Goal: Communication & Community: Answer question/provide support

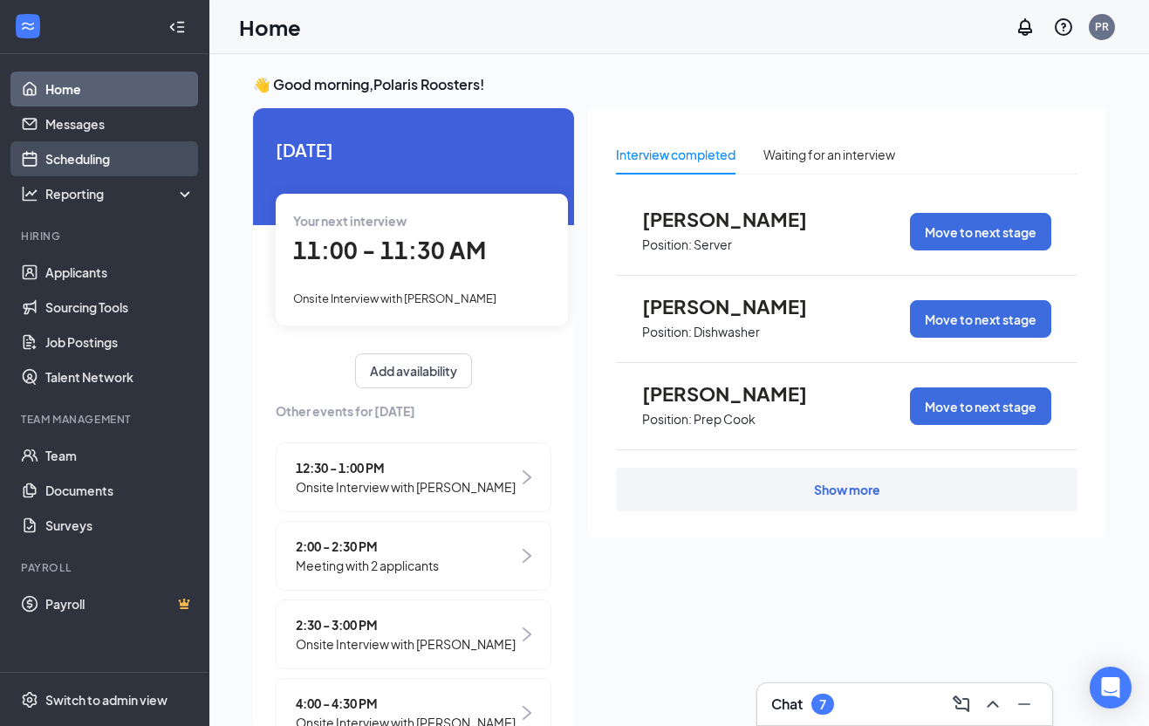
click at [93, 163] on link "Scheduling" at bounding box center [119, 158] width 149 height 35
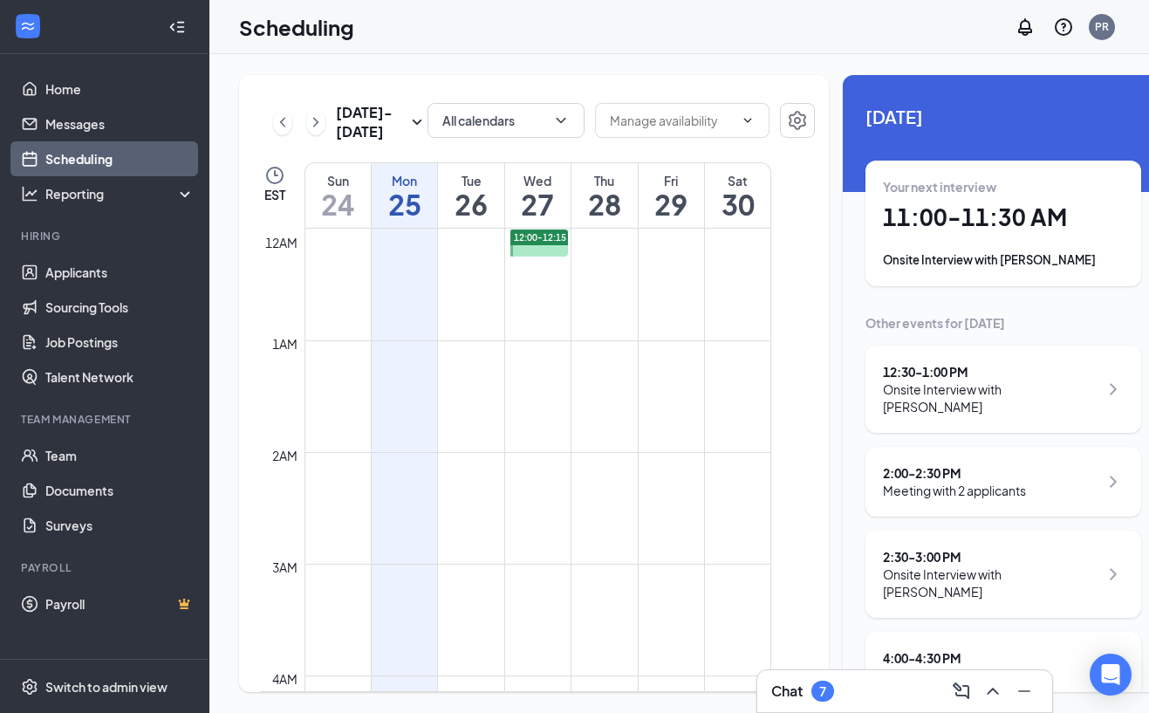
scroll to position [858, 0]
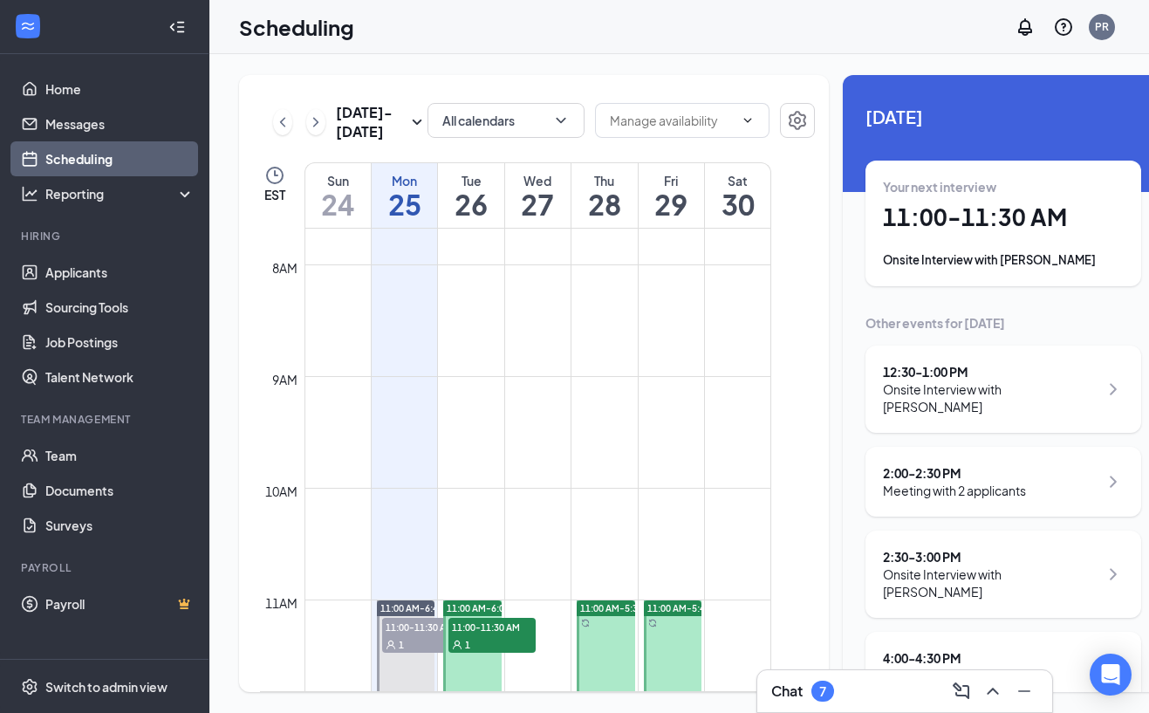
click at [546, 264] on td at bounding box center [537, 250] width 467 height 28
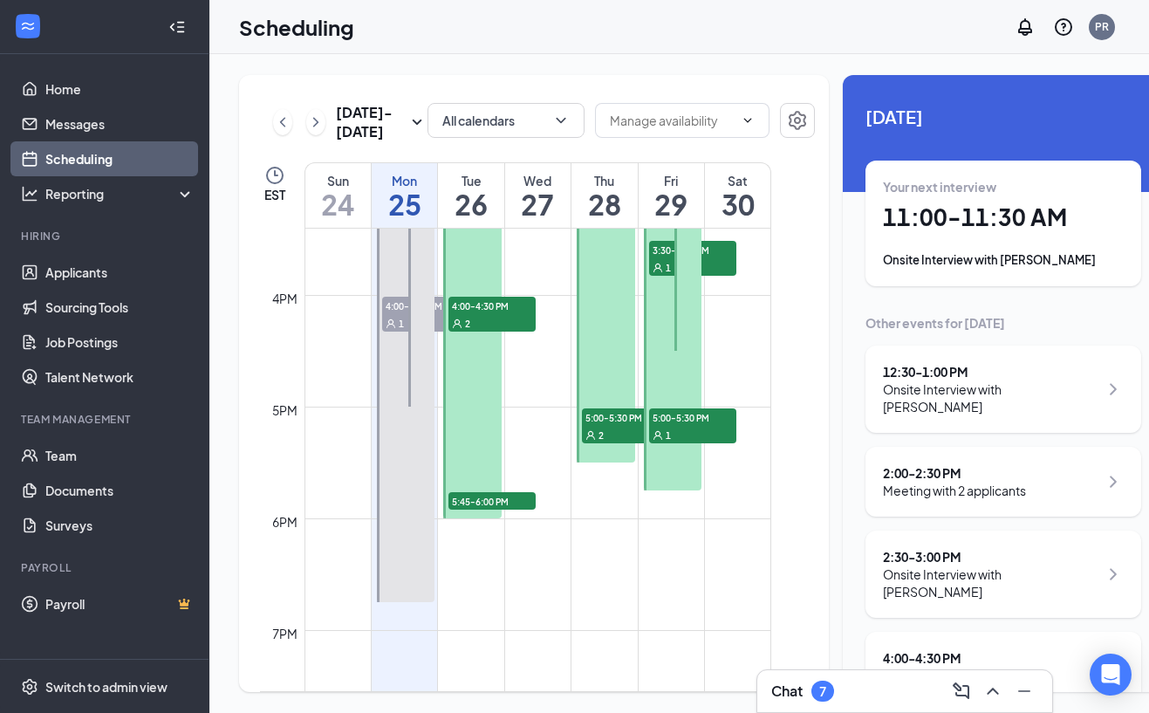
scroll to position [1732, 0]
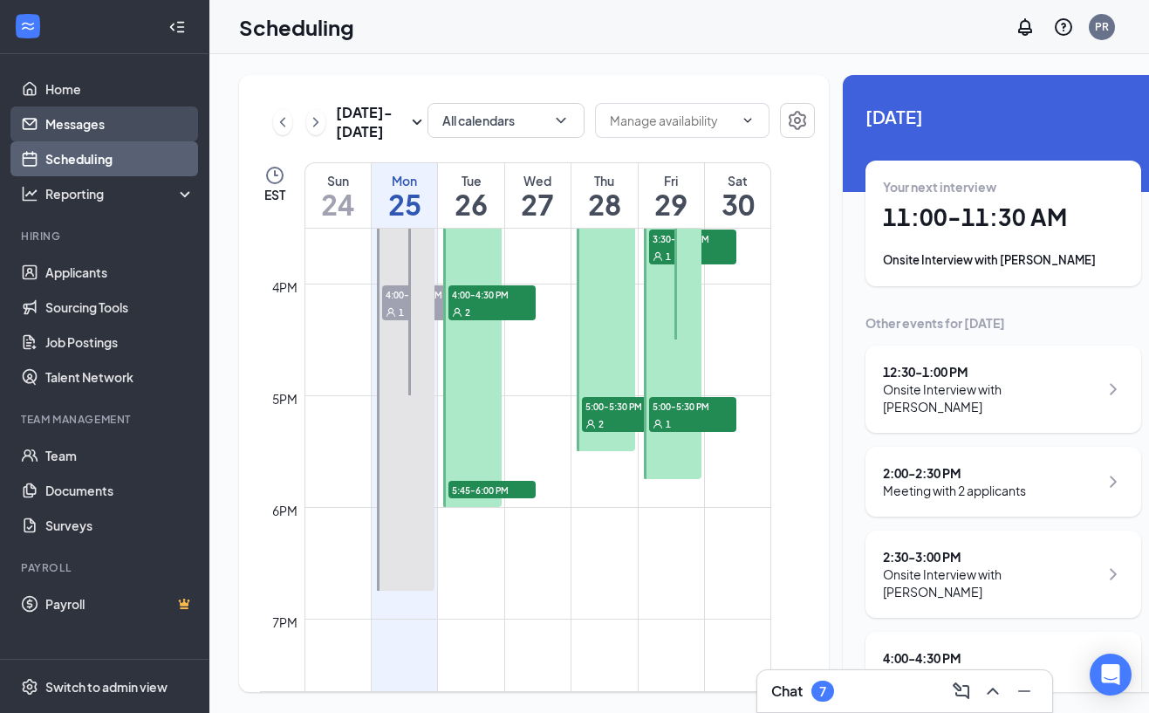
click at [72, 106] on link "Messages" at bounding box center [119, 123] width 149 height 35
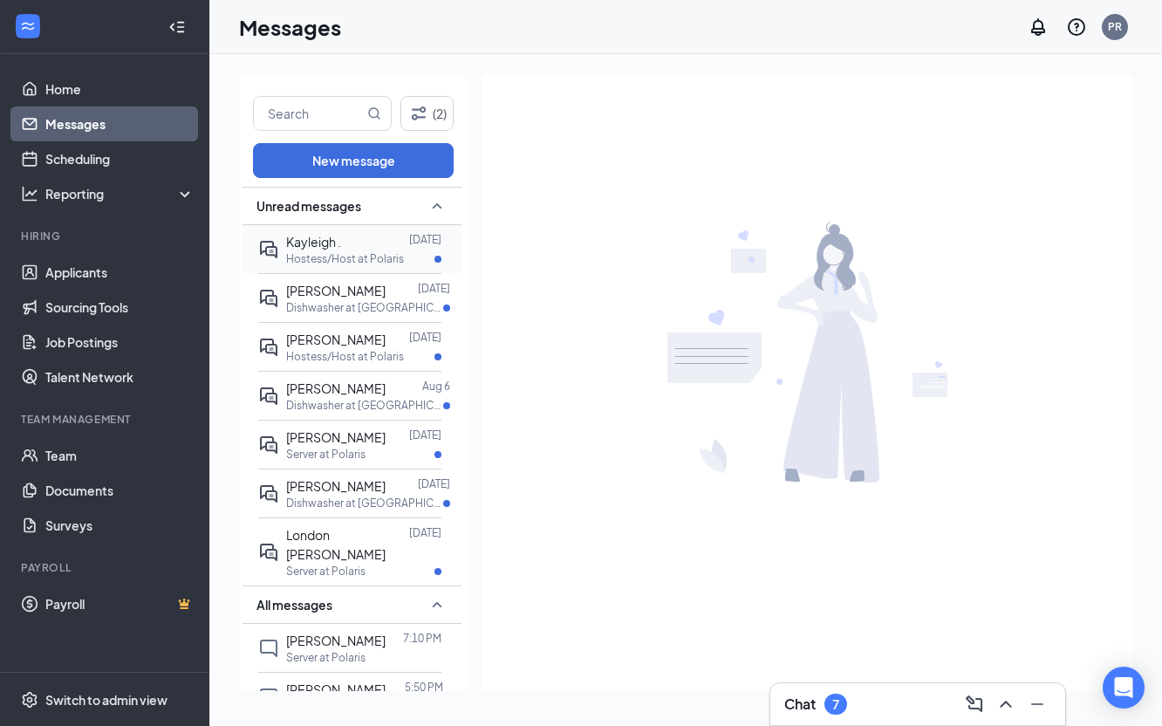
click at [318, 241] on span "Kayleigh ." at bounding box center [313, 242] width 55 height 16
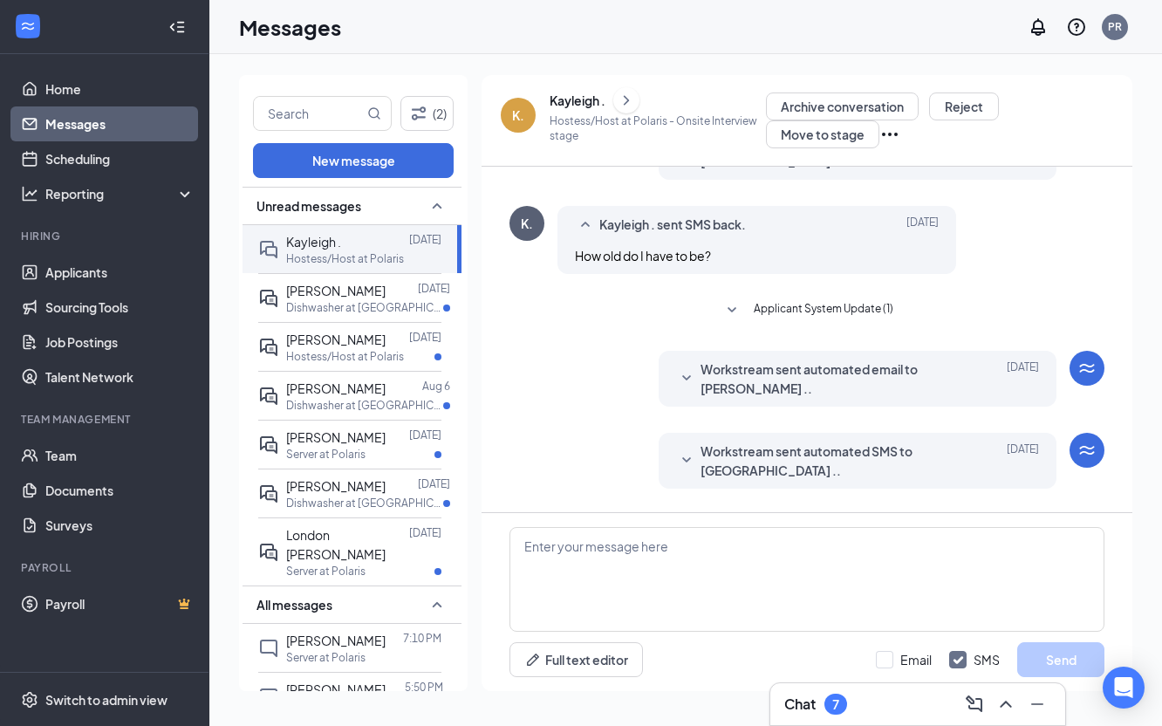
scroll to position [409, 0]
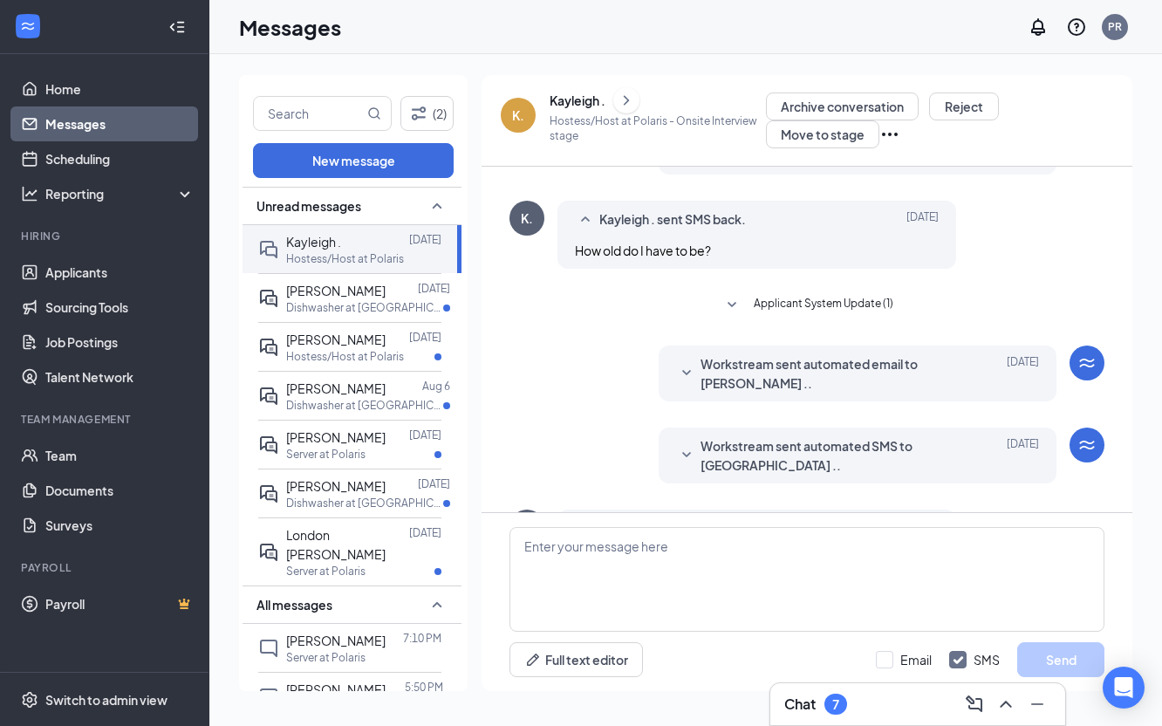
click at [754, 302] on span "Applicant System Update (1)" at bounding box center [824, 305] width 140 height 21
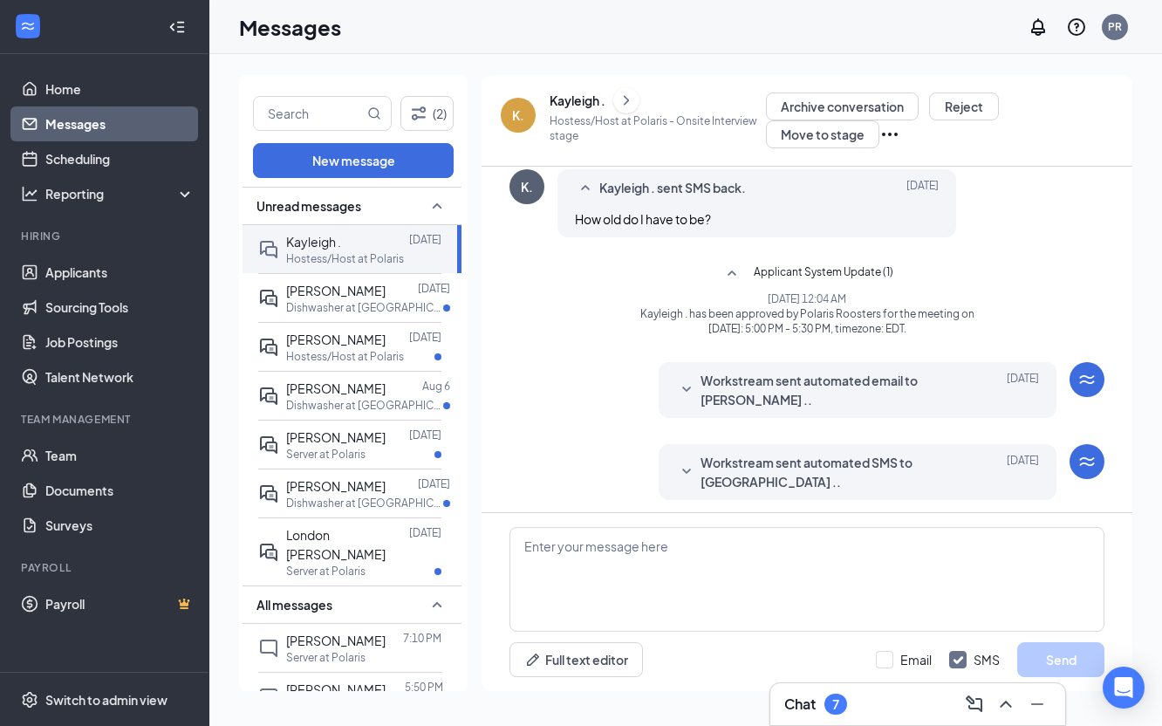
scroll to position [540, 0]
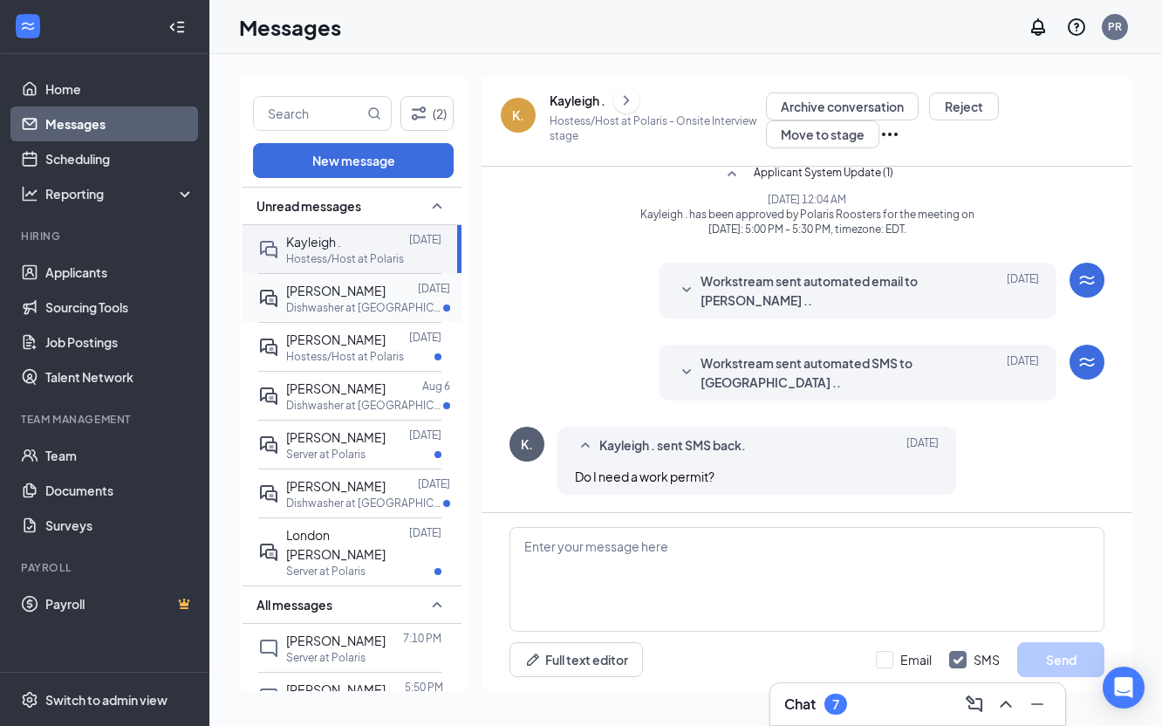
click at [346, 295] on span "[PERSON_NAME]" at bounding box center [335, 291] width 99 height 16
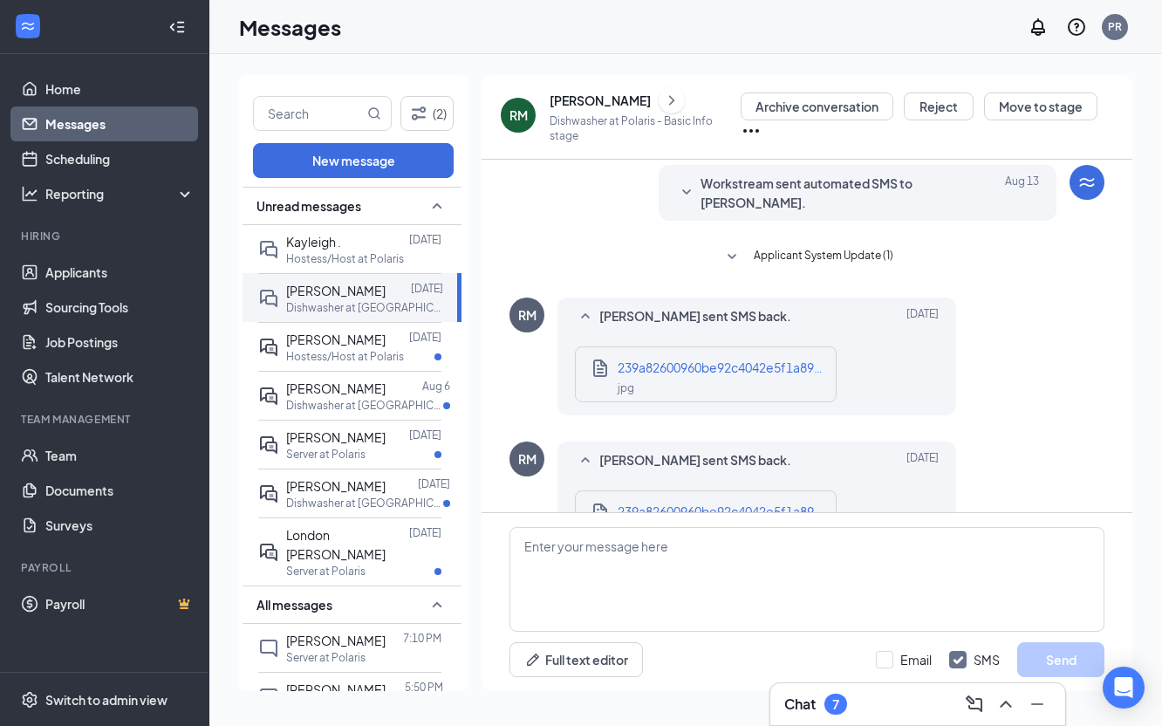
scroll to position [455, 0]
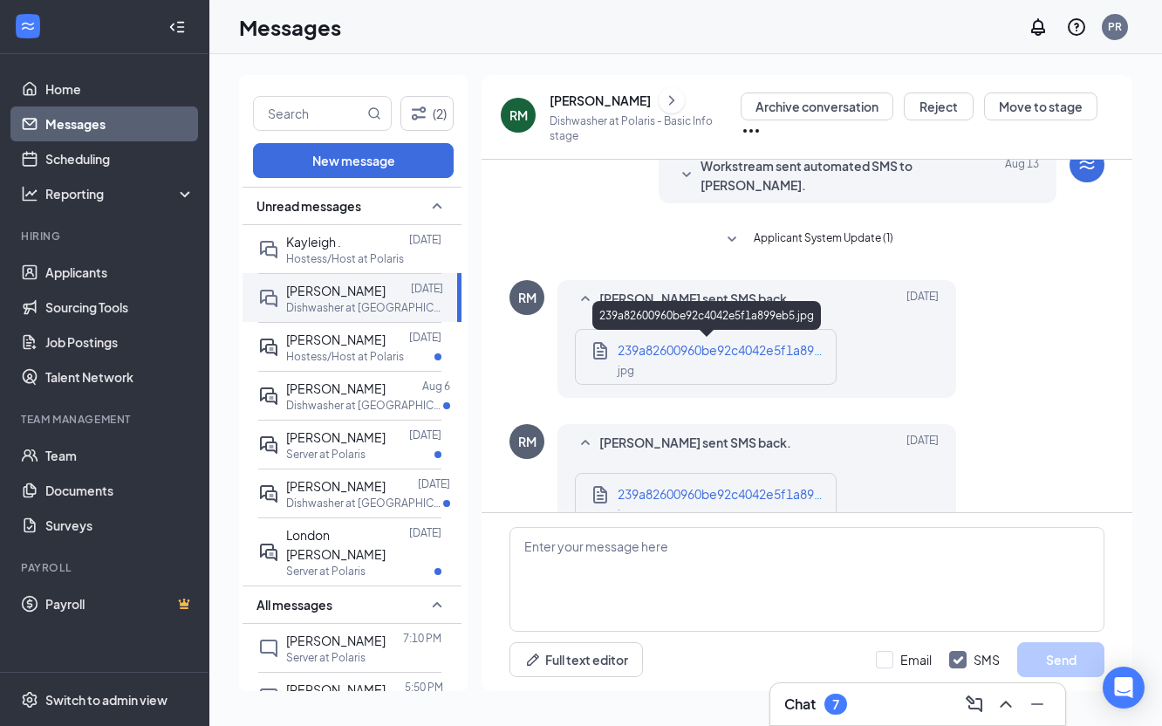
click at [678, 352] on span "239a82600960be92c4042e5f1a899eb5.jpg" at bounding box center [742, 350] width 248 height 16
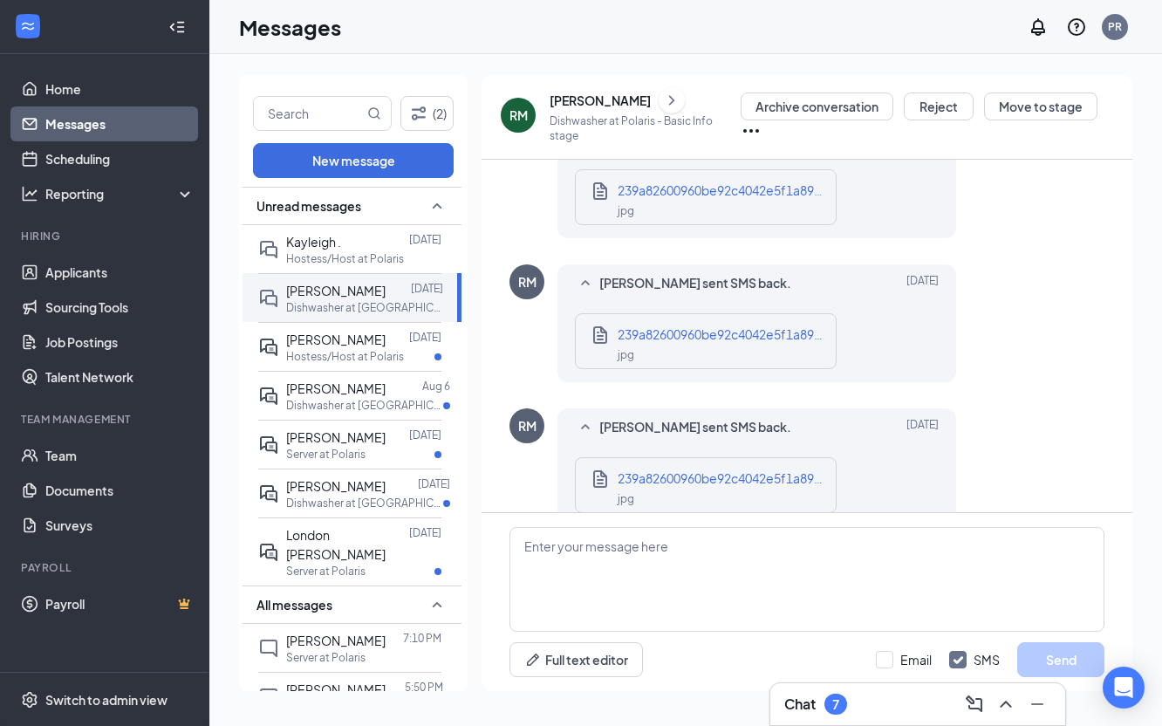
scroll to position [638, 0]
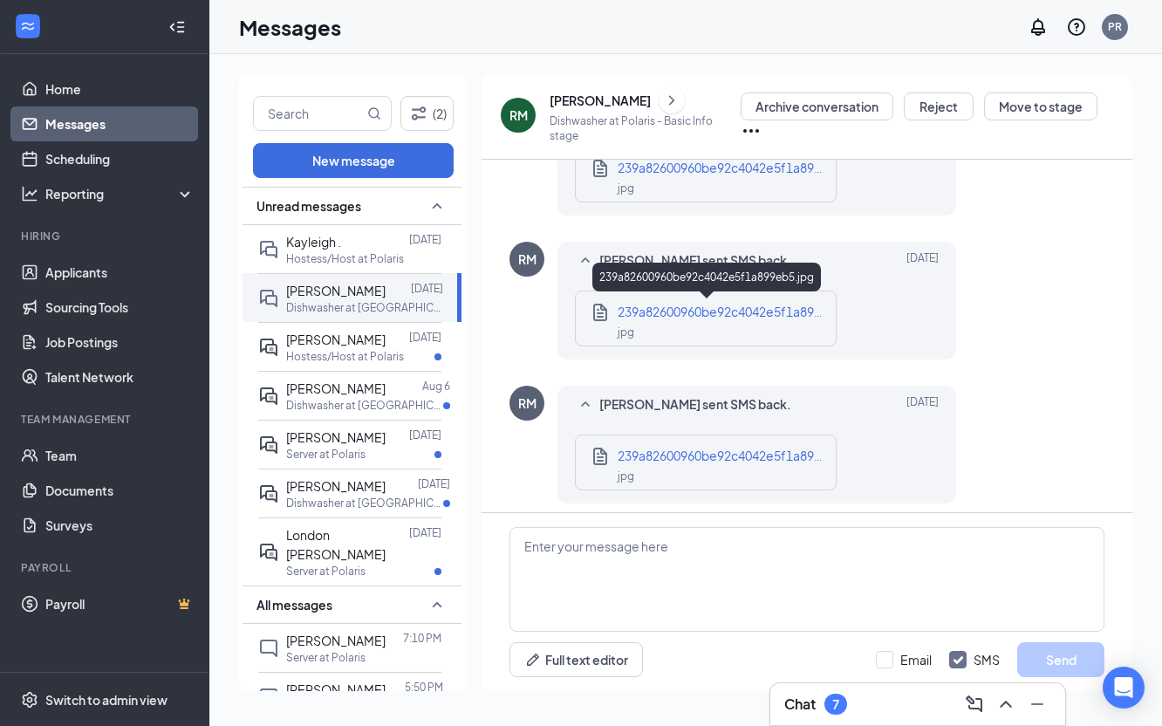
click at [768, 318] on span "239a82600960be92c4042e5f1a899eb5.jpg" at bounding box center [742, 312] width 248 height 16
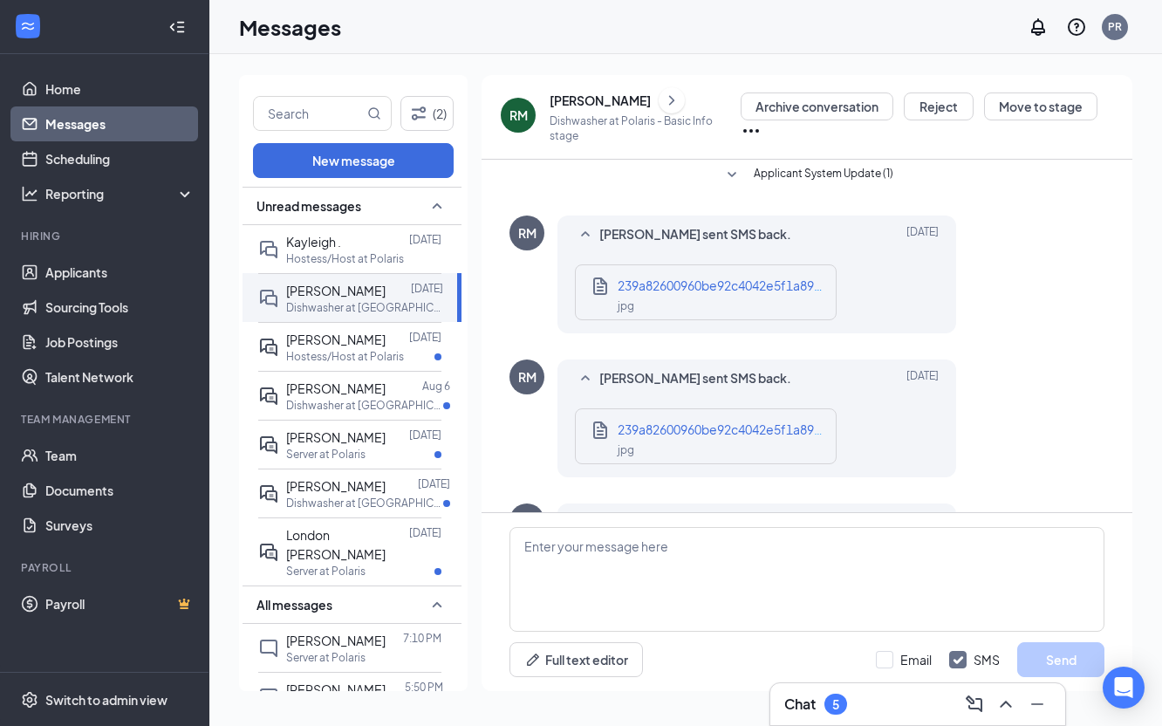
scroll to position [647, 0]
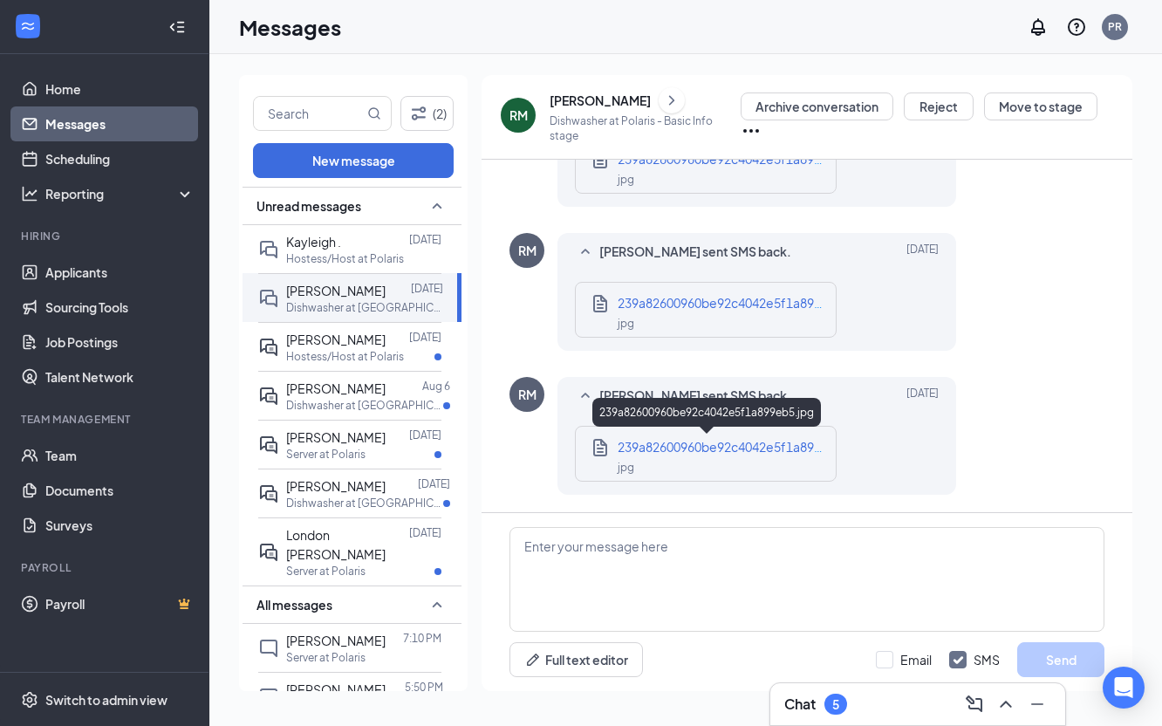
click at [742, 458] on div "jpg" at bounding box center [722, 466] width 209 height 20
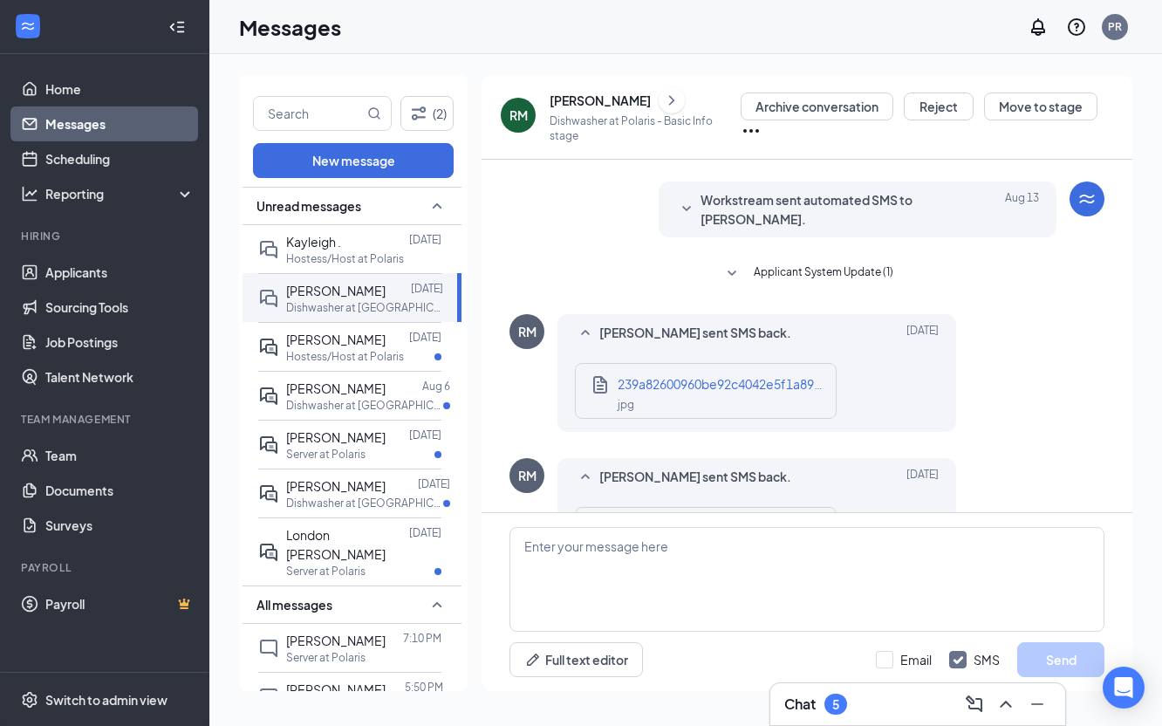
scroll to position [421, 0]
click at [794, 271] on span "Applicant System Update (1)" at bounding box center [824, 274] width 140 height 21
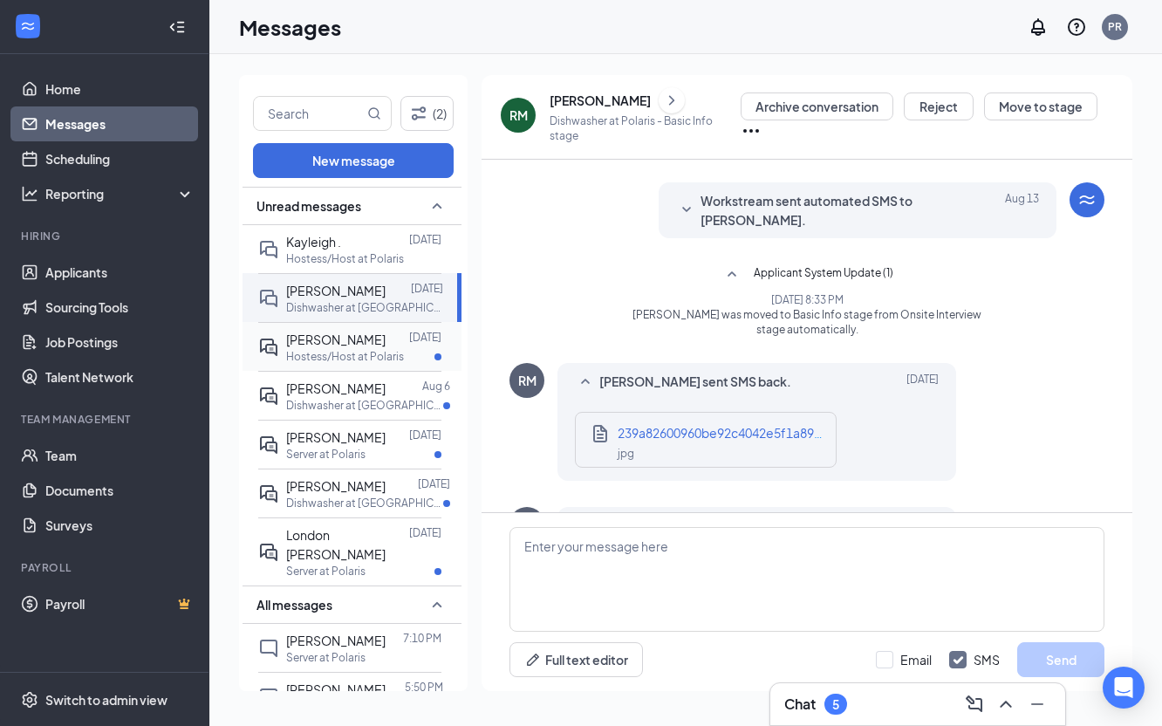
click at [311, 354] on p "Hostess/Host at Polaris" at bounding box center [345, 356] width 118 height 15
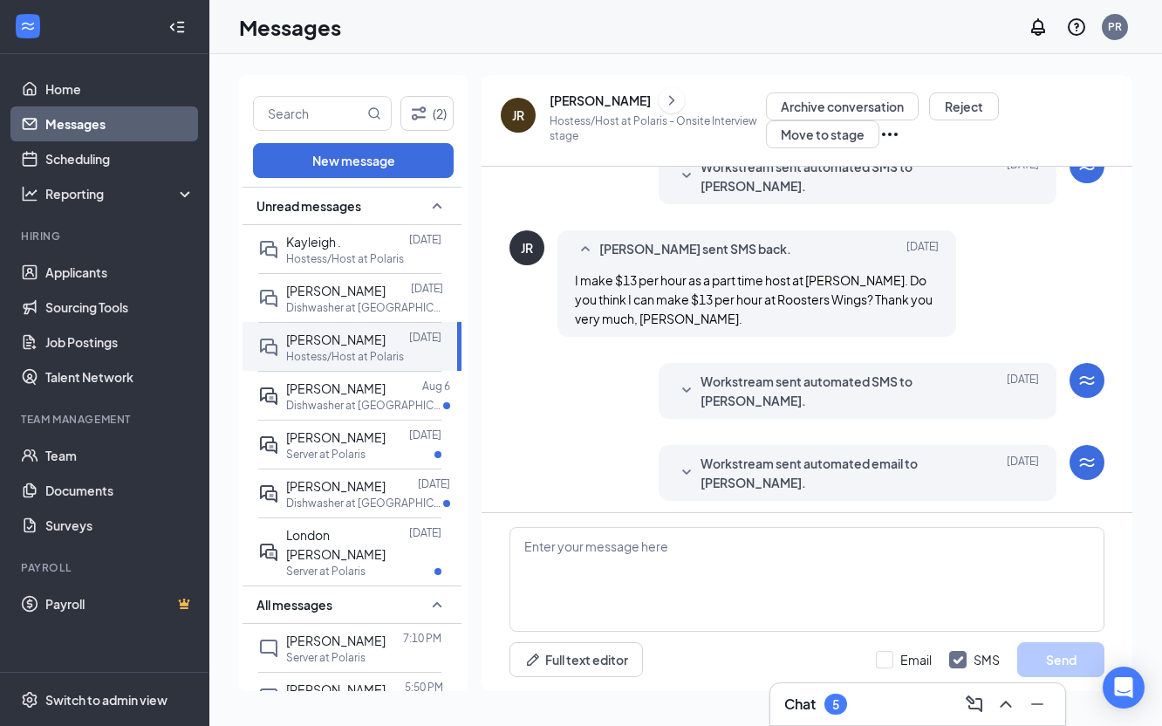
scroll to position [518, 0]
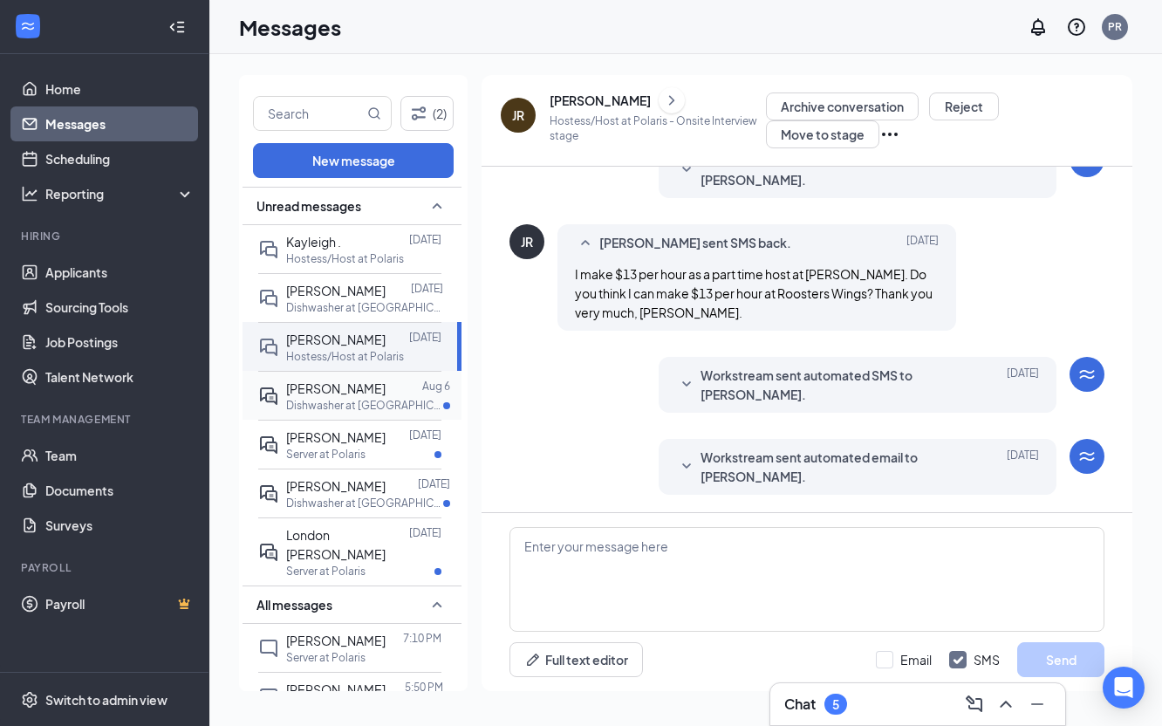
click at [305, 386] on span "[PERSON_NAME]" at bounding box center [335, 388] width 99 height 16
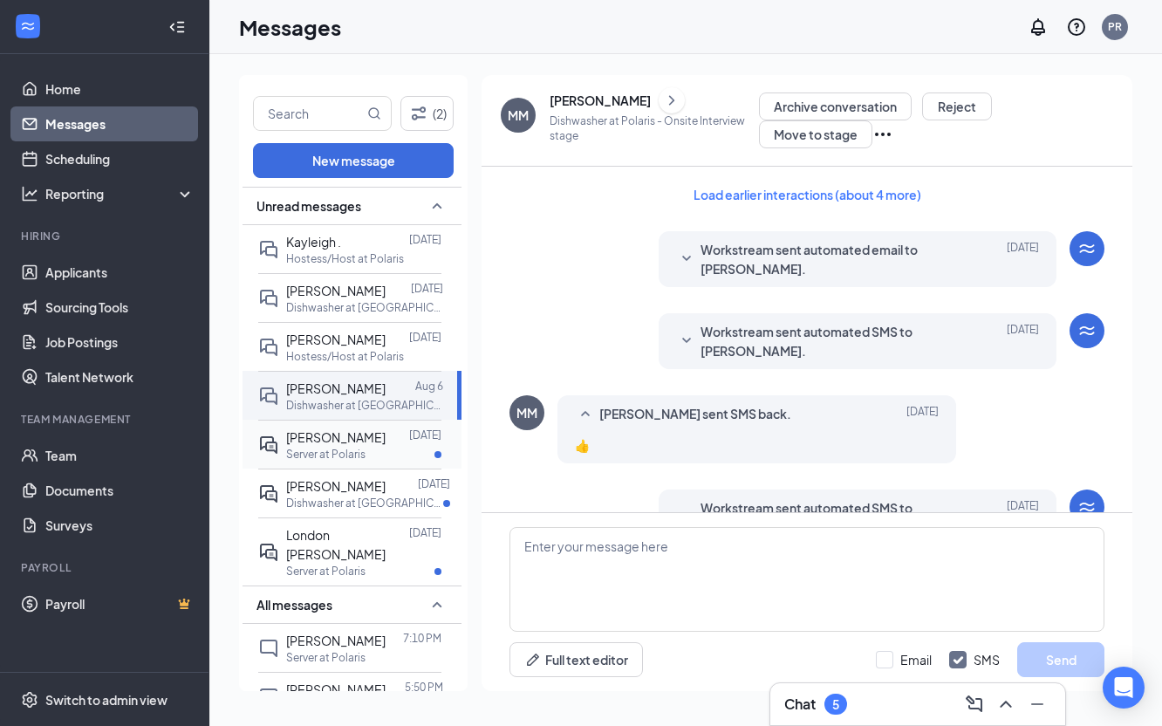
click at [339, 441] on span "[PERSON_NAME]" at bounding box center [335, 437] width 99 height 16
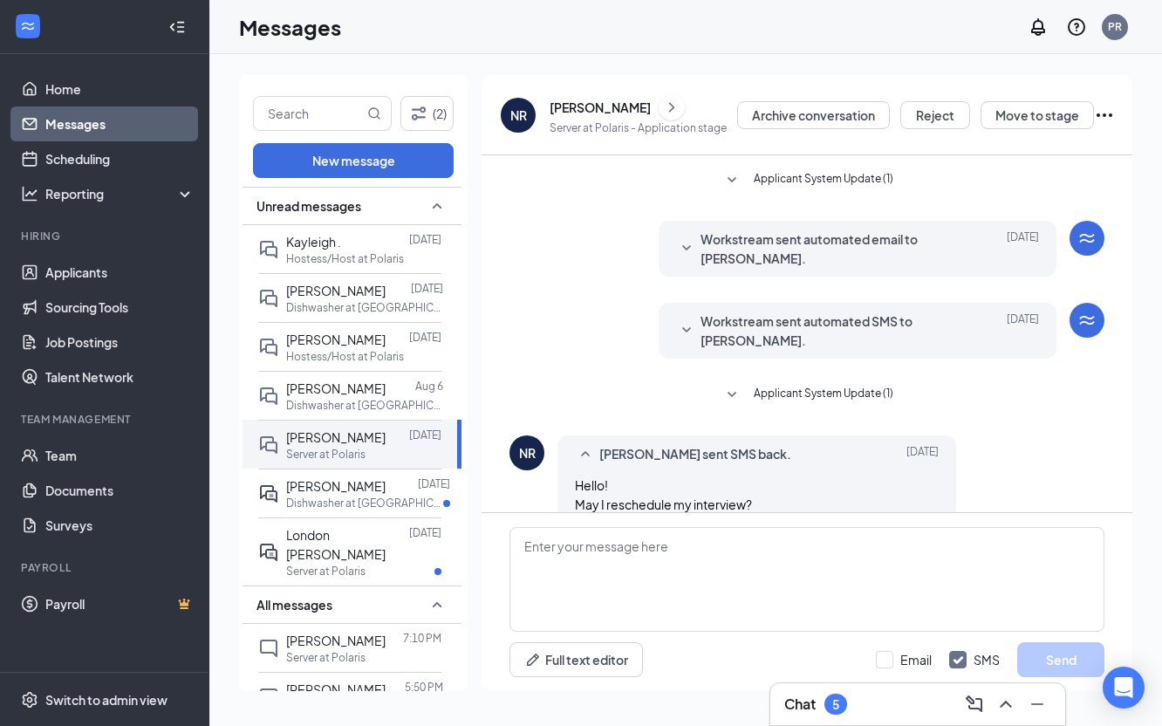
scroll to position [476, 0]
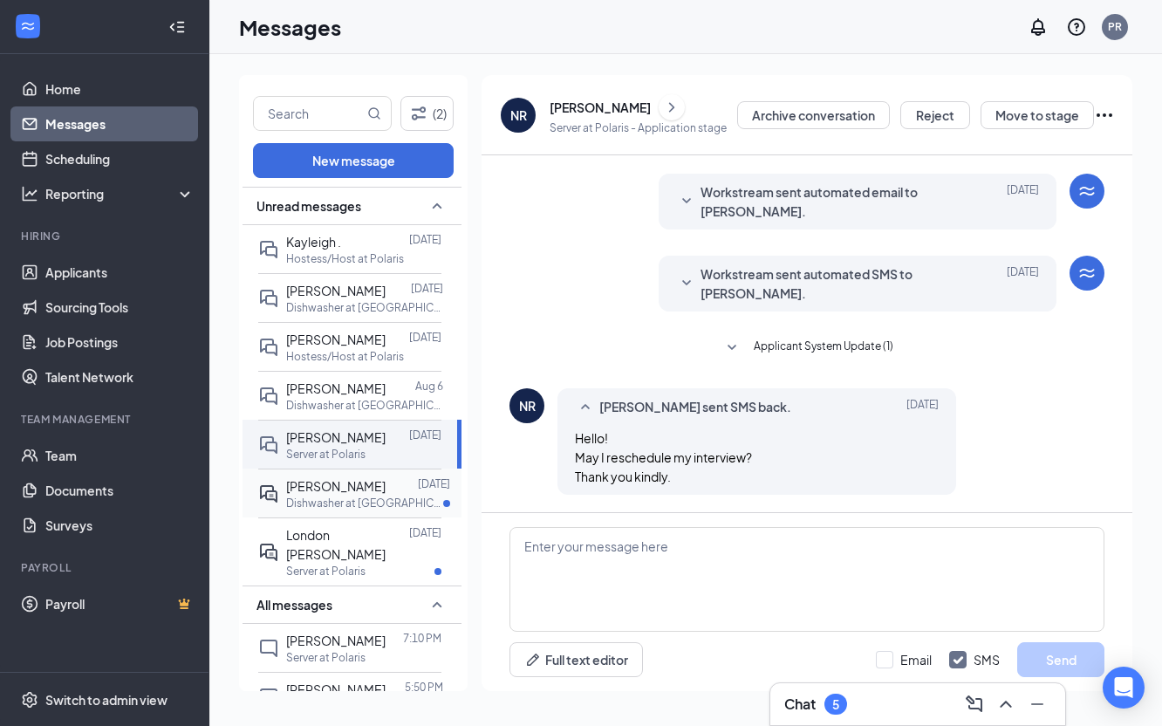
click at [350, 487] on span "[PERSON_NAME]" at bounding box center [335, 486] width 99 height 16
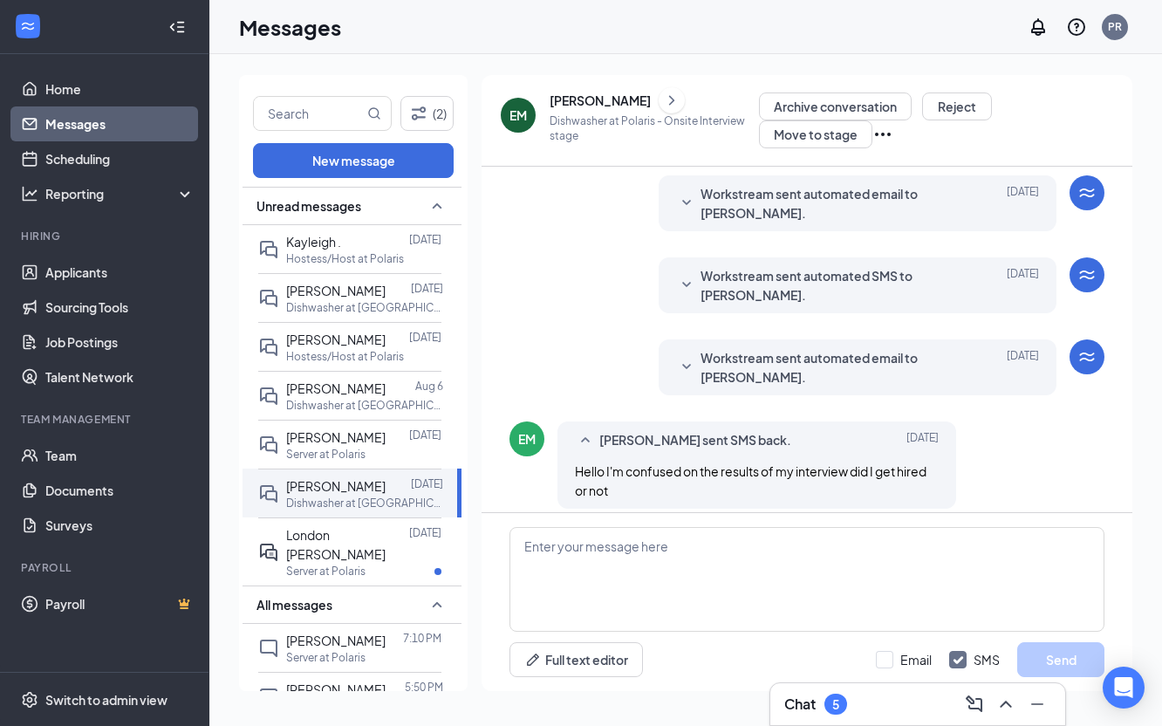
scroll to position [523, 0]
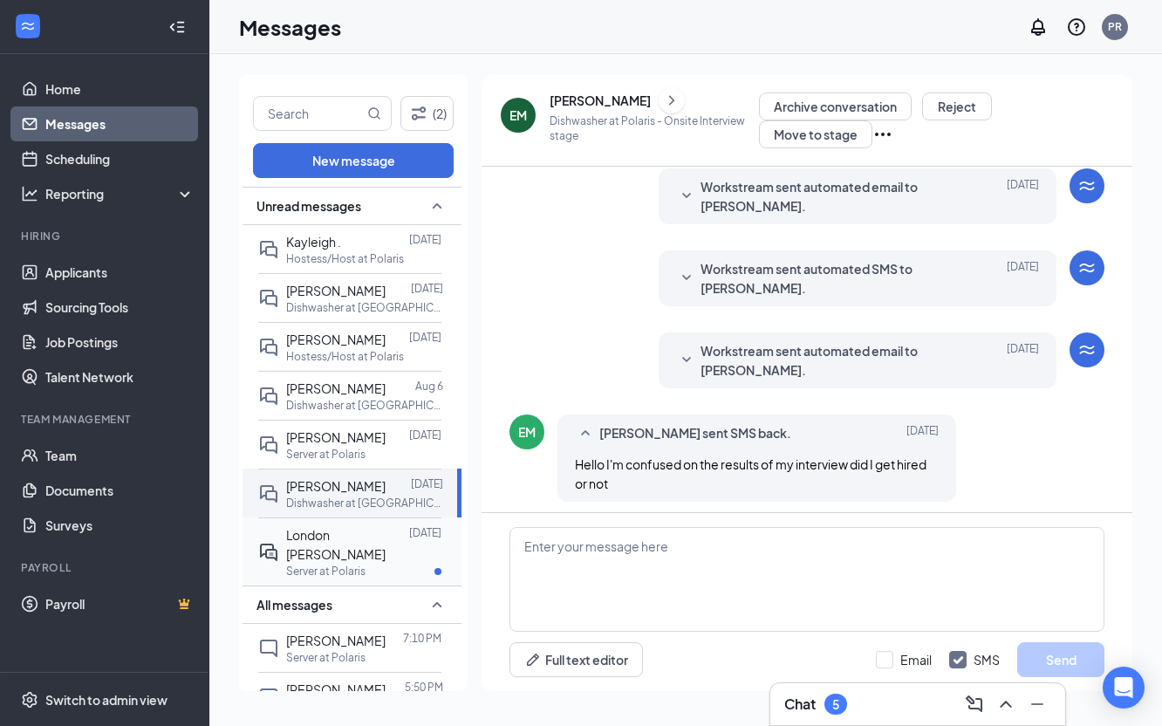
click at [359, 532] on span "London [PERSON_NAME]" at bounding box center [335, 544] width 99 height 35
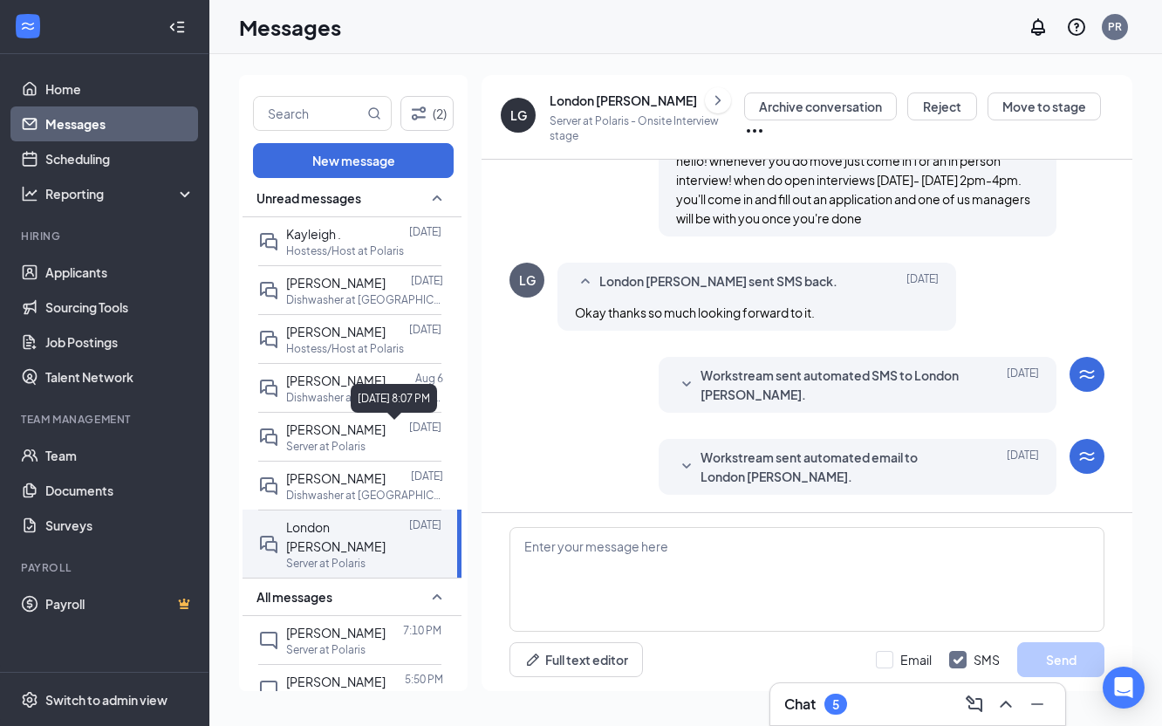
scroll to position [10, 0]
